Goal: Information Seeking & Learning: Learn about a topic

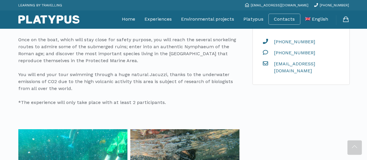
scroll to position [218, 0]
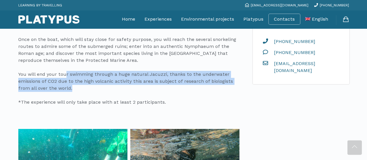
drag, startPoint x: 129, startPoint y: 72, endPoint x: 178, endPoint y: 88, distance: 51.4
click at [178, 88] on p "First, with a Skin-diver snorkeling guide, you will prepare the necessary equip…" at bounding box center [128, 64] width 221 height 84
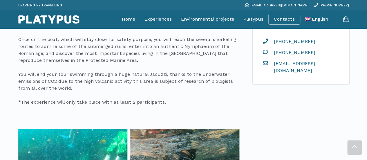
click at [178, 87] on p "First, with a Skin-diver snorkeling guide, you will prepare the necessary equip…" at bounding box center [128, 64] width 221 height 84
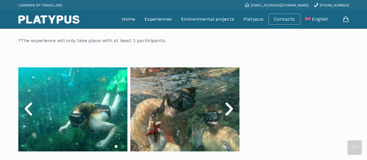
scroll to position [306, 0]
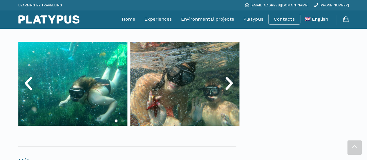
click at [225, 85] on icon "Next slide" at bounding box center [229, 83] width 17 height 17
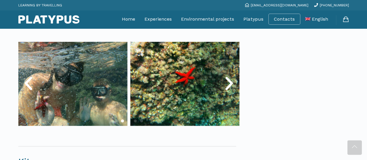
click at [225, 85] on icon "Next slide" at bounding box center [229, 83] width 17 height 17
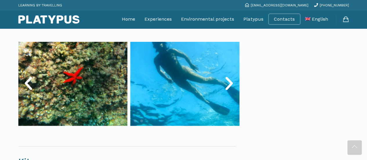
click at [227, 83] on icon "Next slide" at bounding box center [229, 83] width 17 height 17
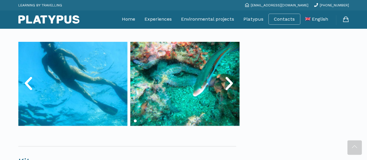
click at [227, 83] on icon "Next slide" at bounding box center [229, 83] width 17 height 17
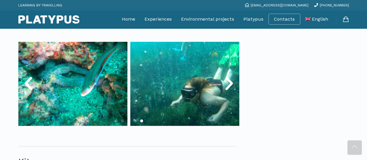
click at [227, 83] on icon "Next slide" at bounding box center [229, 83] width 17 height 17
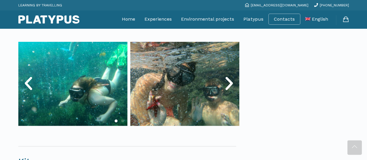
click at [227, 83] on icon "Next slide" at bounding box center [229, 83] width 17 height 17
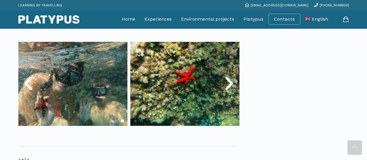
click at [227, 83] on icon "Next slide" at bounding box center [229, 83] width 17 height 17
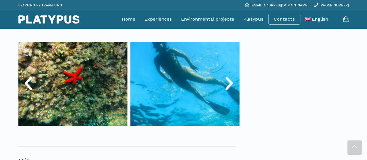
click at [227, 83] on icon "Next slide" at bounding box center [229, 83] width 17 height 17
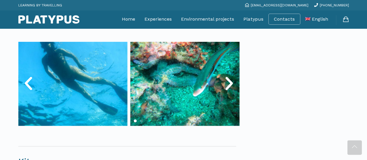
click at [227, 83] on icon "Next slide" at bounding box center [229, 83] width 17 height 17
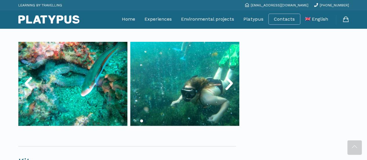
click at [227, 83] on icon "Next slide" at bounding box center [229, 83] width 17 height 17
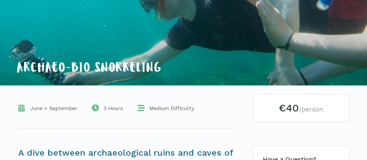
scroll to position [63, 0]
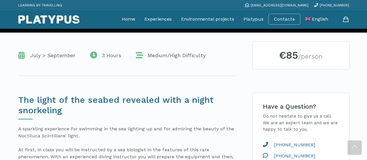
scroll to position [115, 0]
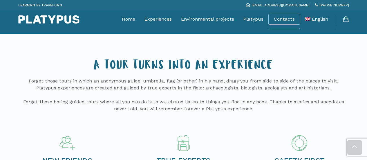
scroll to position [203, 0]
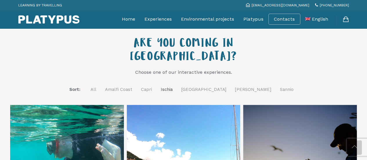
click at [173, 86] on link "Ischia" at bounding box center [167, 89] width 12 height 7
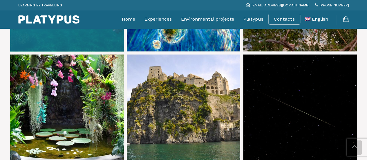
scroll to position [371, 0]
